Goal: Find specific page/section: Find specific page/section

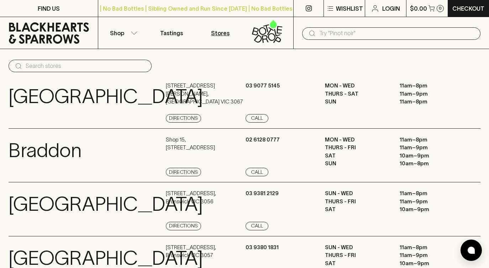
click at [224, 32] on p "Stores" at bounding box center [220, 33] width 19 height 9
click at [134, 33] on icon "button" at bounding box center [134, 33] width 7 height 4
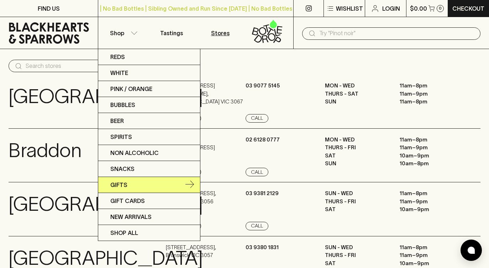
click at [125, 187] on p "Gifts" at bounding box center [118, 185] width 17 height 9
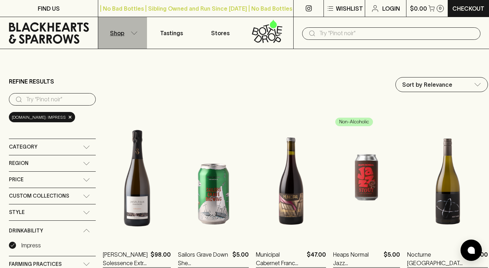
click at [120, 35] on p "Shop" at bounding box center [117, 33] width 14 height 9
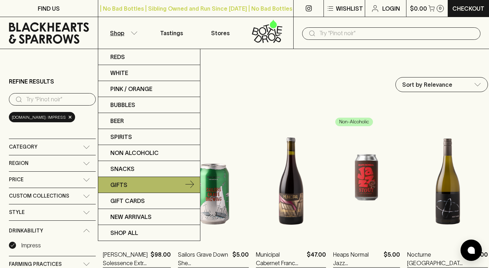
click at [124, 186] on p "Gifts" at bounding box center [118, 185] width 17 height 9
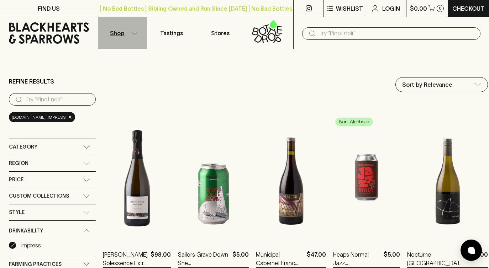
click at [134, 34] on icon "button" at bounding box center [134, 32] width 6 height 3
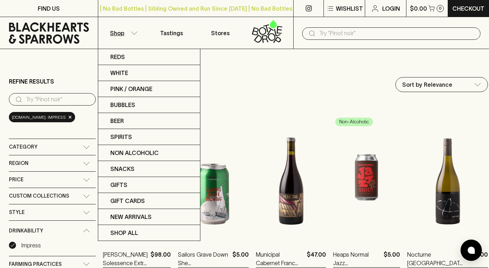
click at [266, 102] on div at bounding box center [244, 134] width 489 height 268
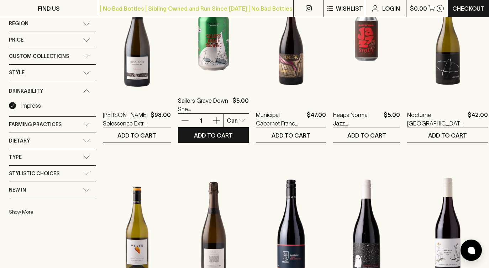
scroll to position [215, 0]
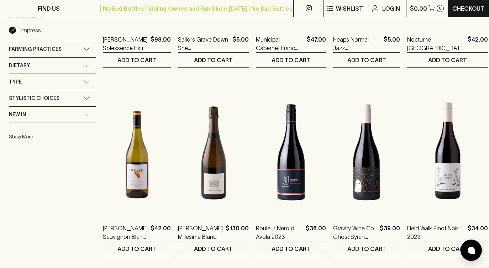
click at [89, 96] on icon at bounding box center [86, 98] width 7 height 4
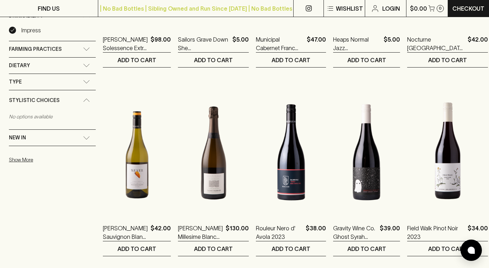
click at [88, 82] on icon at bounding box center [87, 81] width 6 height 3
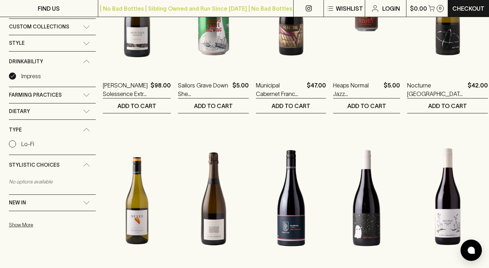
scroll to position [153, 0]
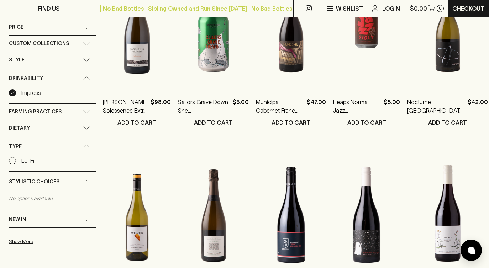
click at [86, 113] on icon at bounding box center [87, 111] width 6 height 3
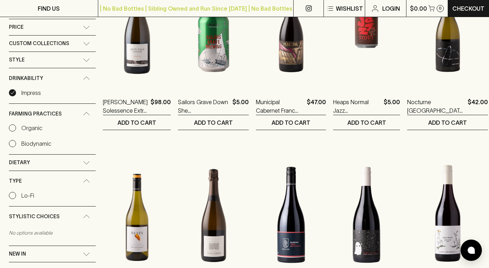
click at [84, 163] on icon at bounding box center [86, 163] width 7 height 4
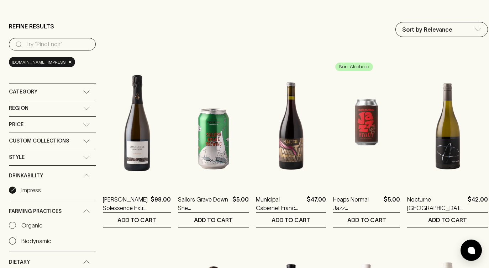
scroll to position [19, 0]
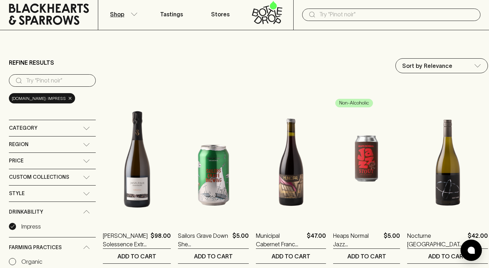
click at [72, 98] on span "×" at bounding box center [70, 98] width 4 height 7
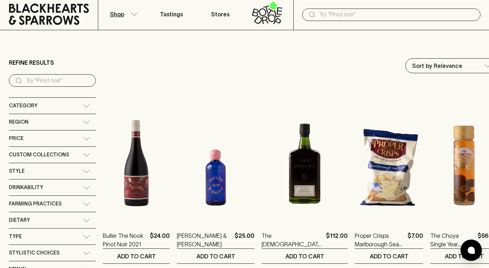
click at [47, 82] on input "search" at bounding box center [58, 80] width 64 height 11
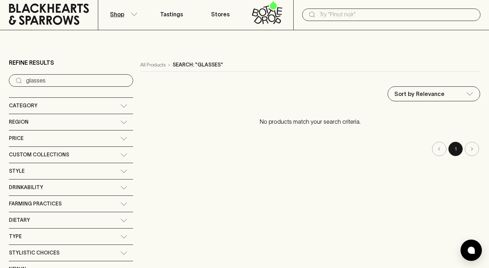
type input "glasses"
click at [52, 14] on icon at bounding box center [48, 14] width 87 height 21
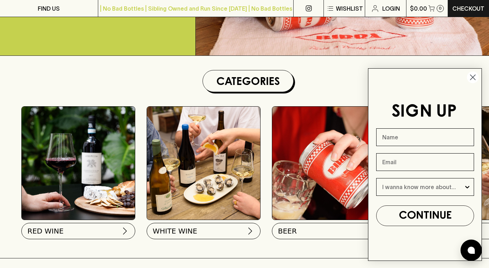
scroll to position [163, 0]
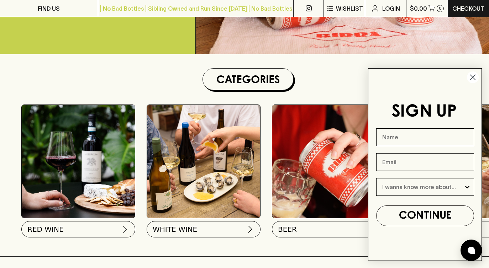
click at [474, 75] on circle "Close dialog" at bounding box center [473, 78] width 12 height 12
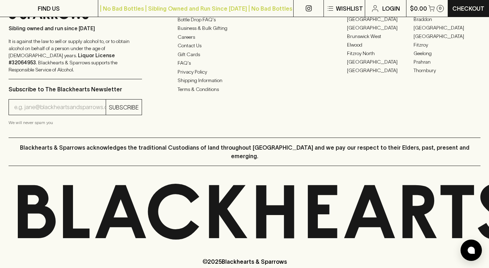
scroll to position [1822, 0]
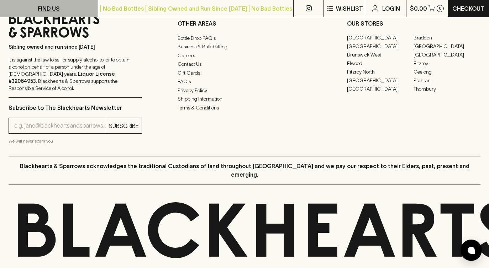
click at [53, 5] on p "FIND US" at bounding box center [49, 8] width 22 height 9
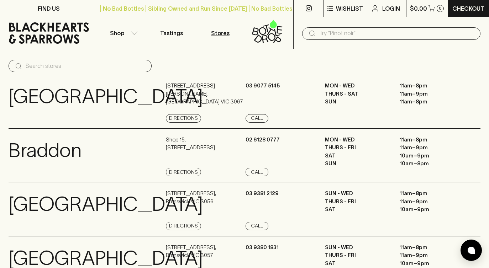
click at [105, 67] on input "text" at bounding box center [86, 66] width 120 height 11
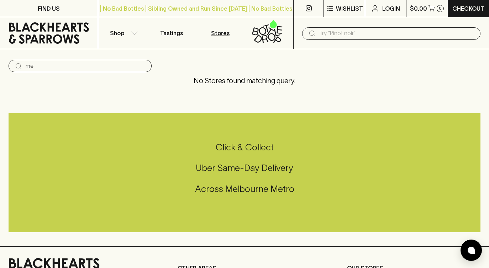
type input "m"
